Goal: Task Accomplishment & Management: Use online tool/utility

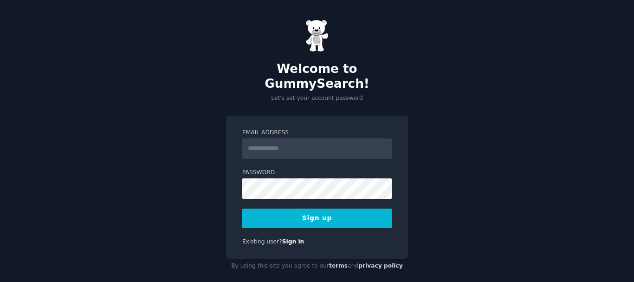
click at [263, 140] on input "Email Address" at bounding box center [316, 148] width 149 height 20
type input "**********"
click at [322, 208] on button "Sign up" at bounding box center [316, 217] width 149 height 19
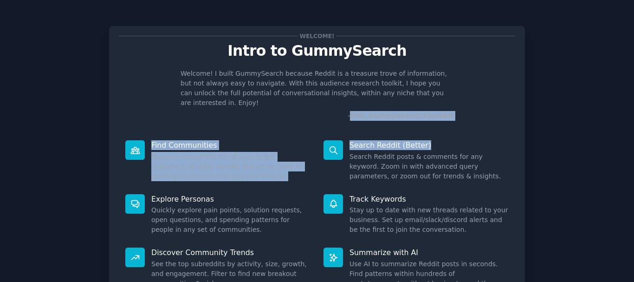
drag, startPoint x: 630, startPoint y: 104, endPoint x: 632, endPoint y: 122, distance: 17.2
click at [632, 122] on main "Welcome! Intro to GummySearch Welcome! I built GummySearch because Reddit is a …" at bounding box center [317, 141] width 634 height 282
click at [575, 138] on icon at bounding box center [575, 136] width 2 height 1
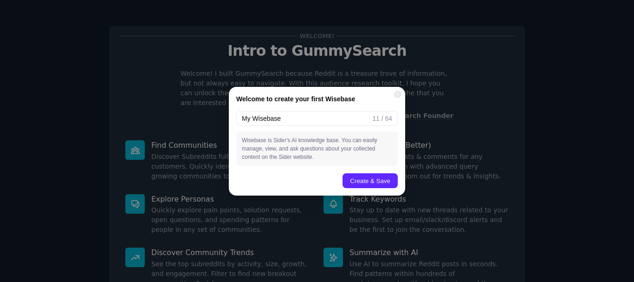
click at [569, 175] on div "Welcome! Intro to GummySearch Welcome! I built GummySearch because Reddit is a …" at bounding box center [317, 191] width 608 height 357
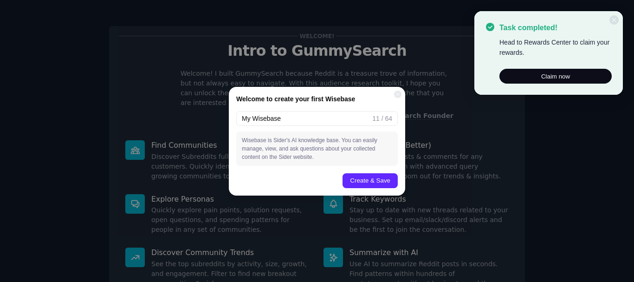
click at [569, 175] on html "Welcome! Intro to GummySearch Welcome! I built GummySearch because Reddit is a …" at bounding box center [317, 141] width 634 height 282
click at [548, 142] on div "Welcome to create your first Wisebase My Wisebase 11 / 64 Wisebase is [PERSON_N…" at bounding box center [317, 141] width 634 height 282
click at [361, 177] on button "Create & Save" at bounding box center [370, 180] width 55 height 15
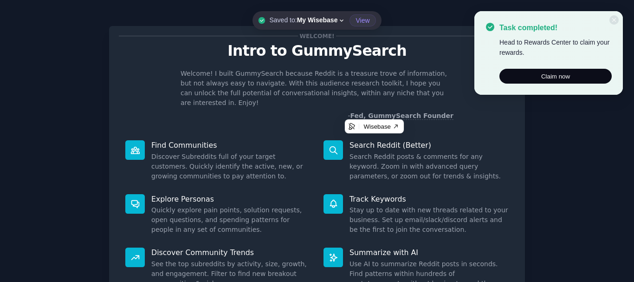
click at [294, 111] on p "- Fed, GummySearch Founder" at bounding box center [317, 116] width 273 height 10
click at [466, 112] on div "Welcome! Intro to GummySearch Welcome! I built GummySearch because Reddit is a …" at bounding box center [317, 170] width 416 height 288
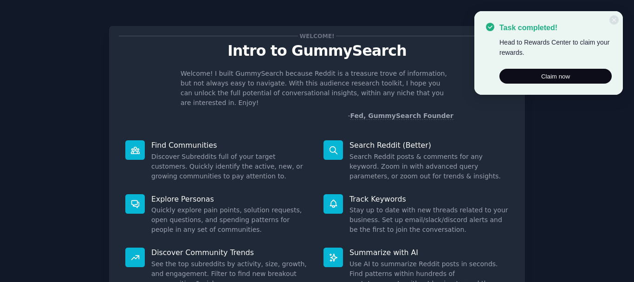
click at [292, 121] on div "Welcome! Intro to GummySearch Welcome! I built GummySearch because Reddit is a …" at bounding box center [317, 170] width 416 height 288
click at [616, 19] on icon at bounding box center [614, 20] width 6 height 6
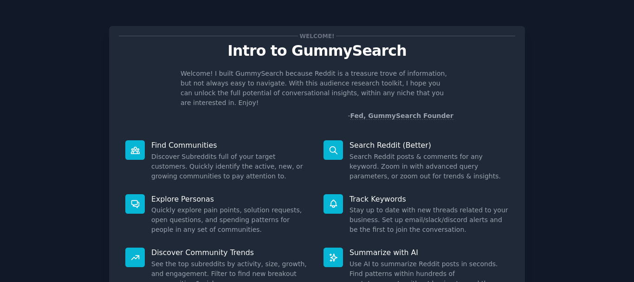
click at [482, 165] on dd "Search Reddit posts & comments for any keyword. Zoom in with advanced query par…" at bounding box center [428, 166] width 159 height 29
click at [479, 169] on dd "Search Reddit posts & comments for any keyword. Zoom in with advanced query par…" at bounding box center [428, 166] width 159 height 29
click at [346, 201] on div "Track Keywords Stay up to date with new threads related to your business. Set u…" at bounding box center [416, 215] width 198 height 54
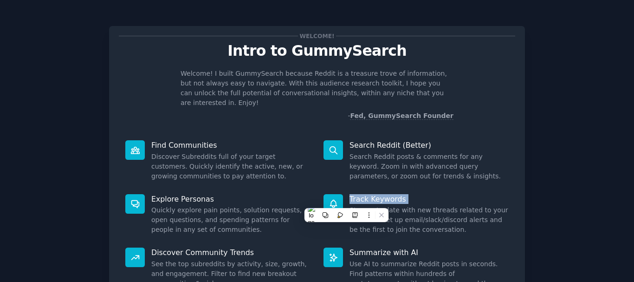
scroll to position [82, 0]
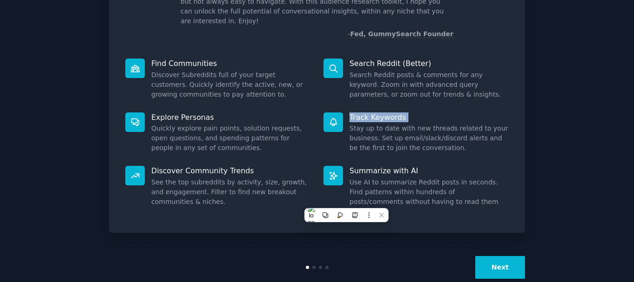
click at [507, 256] on button "Next" at bounding box center [500, 267] width 50 height 23
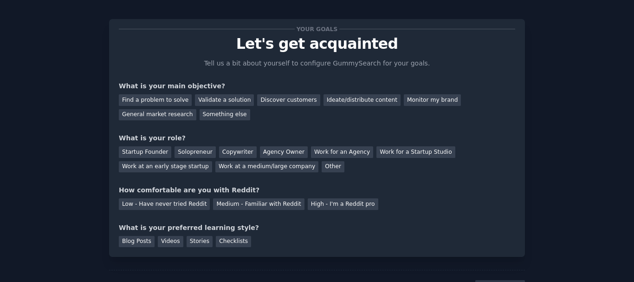
scroll to position [7, 0]
click at [196, 109] on div "General market research" at bounding box center [158, 115] width 78 height 12
click at [265, 150] on div "Agency Owner" at bounding box center [284, 152] width 48 height 12
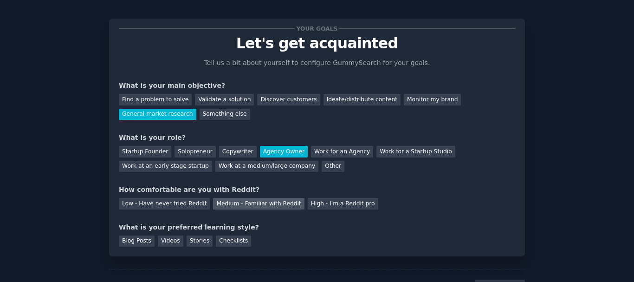
click at [265, 208] on div "Medium - Familiar with Reddit" at bounding box center [258, 204] width 91 height 12
click at [142, 241] on div "Blog Posts" at bounding box center [137, 241] width 36 height 12
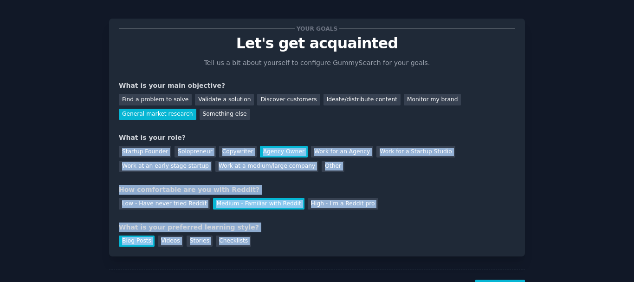
drag, startPoint x: 631, startPoint y: 134, endPoint x: 634, endPoint y: 160, distance: 26.1
click at [634, 160] on html "Your goals Let's get acquainted Tell us a bit about yourself to configure Gummy…" at bounding box center [317, 141] width 634 height 282
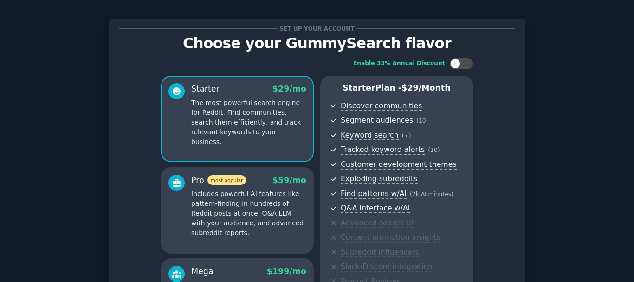
drag, startPoint x: 634, startPoint y: 147, endPoint x: 627, endPoint y: 177, distance: 30.9
click at [634, 176] on div at bounding box center [634, 141] width 0 height 282
drag, startPoint x: 634, startPoint y: 165, endPoint x: 633, endPoint y: 220, distance: 54.3
click at [633, 220] on html "Set up your account Choose your GummySearch flavor Enable 33% Annual Discount S…" at bounding box center [317, 141] width 634 height 282
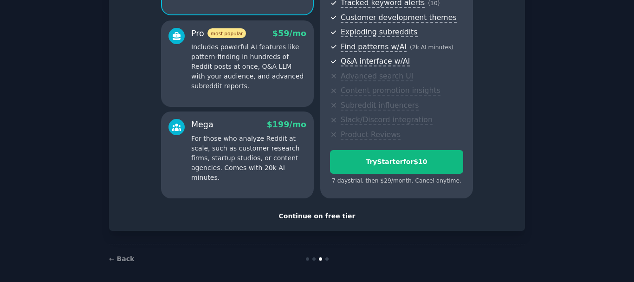
scroll to position [159, 0]
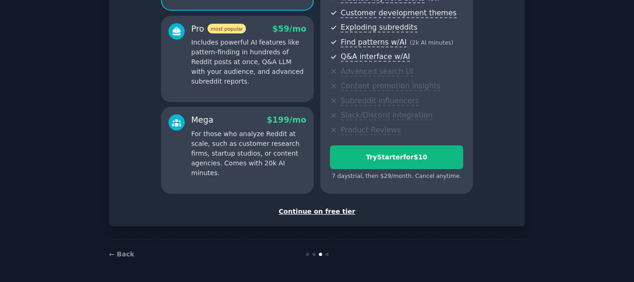
click at [323, 212] on div "Continue on free tier" at bounding box center [317, 212] width 396 height 10
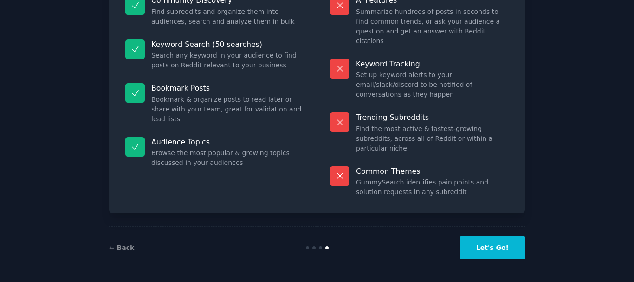
scroll to position [80, 0]
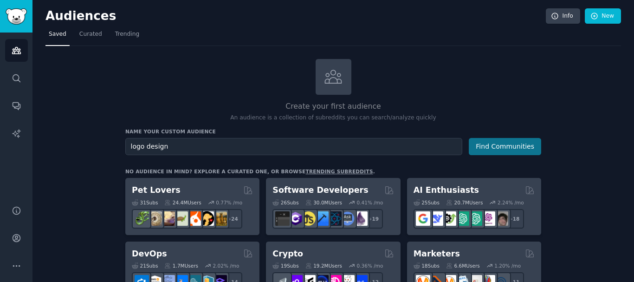
type input "logo design"
click at [489, 145] on button "Find Communities" at bounding box center [505, 146] width 72 height 17
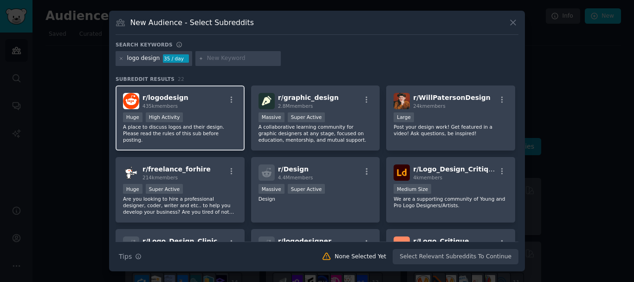
click at [167, 101] on span "r/ logodesign" at bounding box center [165, 97] width 46 height 7
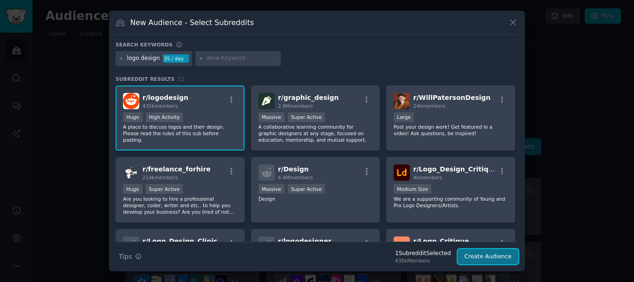
click at [490, 253] on button "Create Audience" at bounding box center [488, 257] width 61 height 16
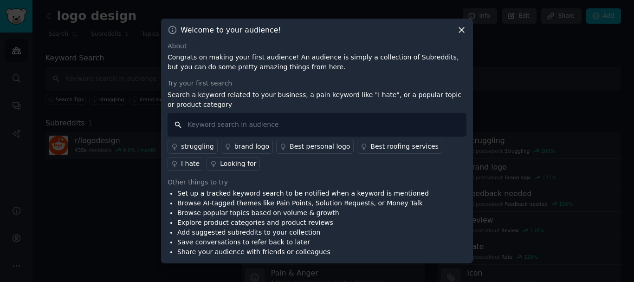
click at [313, 134] on input "text" at bounding box center [317, 125] width 299 height 24
type input "logo design"
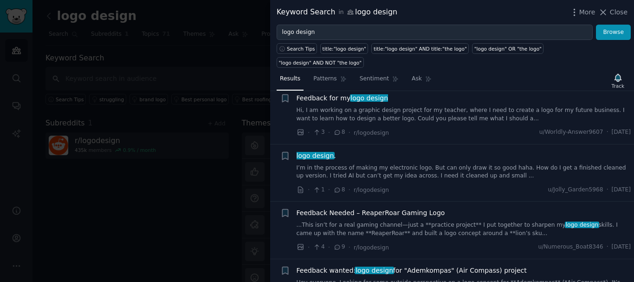
scroll to position [1433, 0]
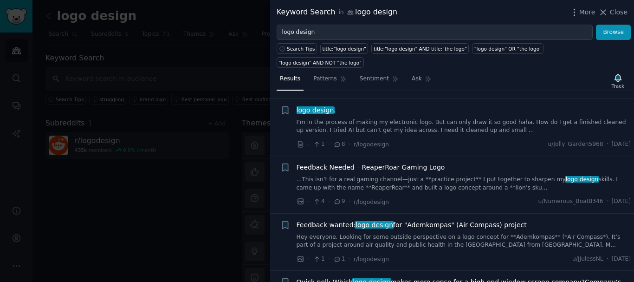
click at [233, 204] on div at bounding box center [317, 141] width 634 height 282
